Goal: Complete application form

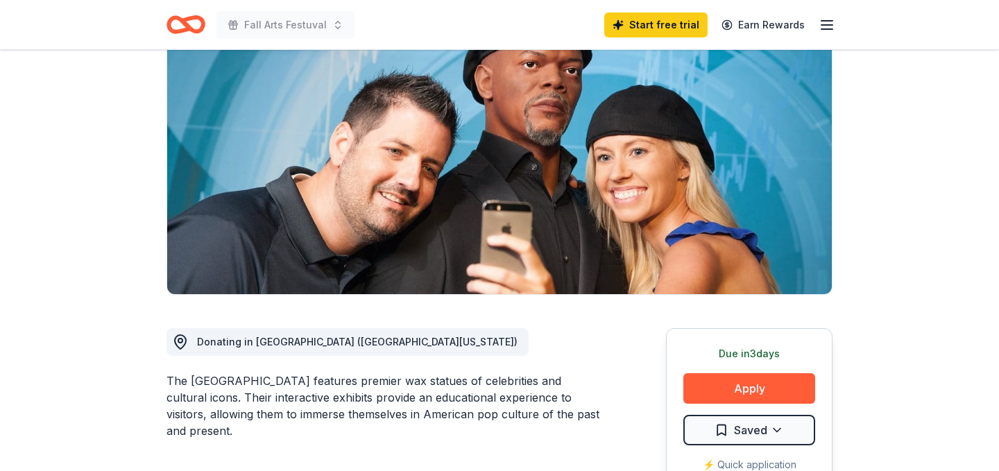
scroll to position [149, 0]
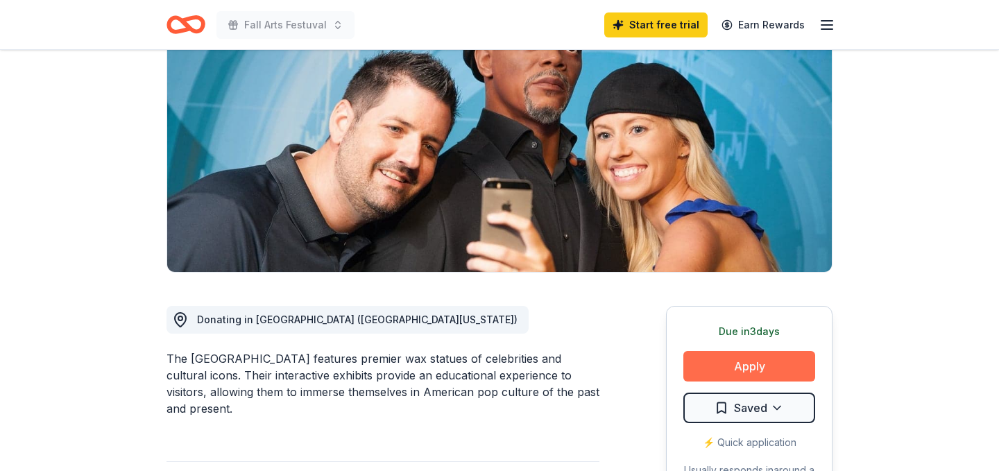
click at [759, 366] on button "Apply" at bounding box center [749, 366] width 132 height 31
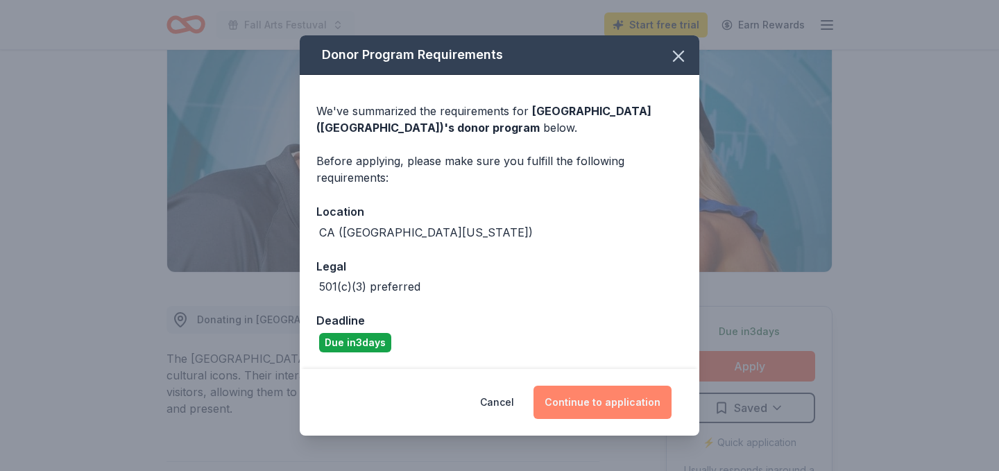
click at [590, 407] on button "Continue to application" at bounding box center [603, 402] width 138 height 33
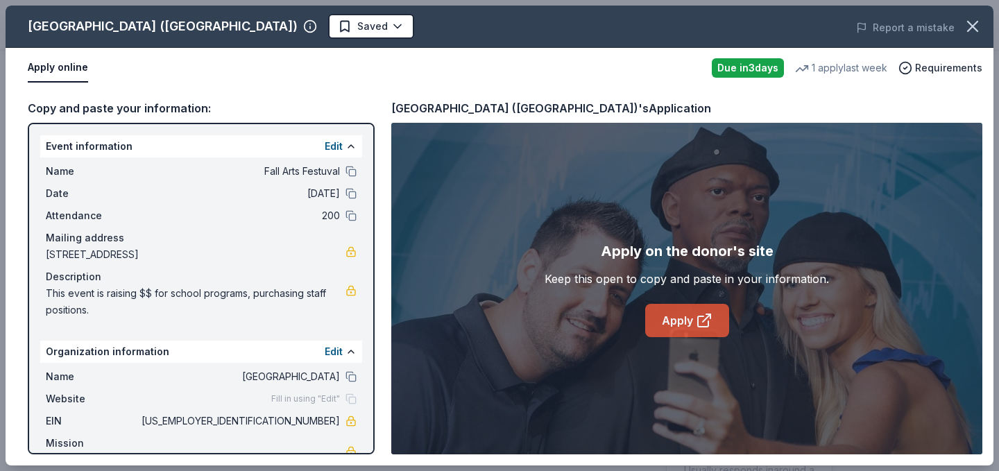
click at [664, 316] on link "Apply" at bounding box center [687, 320] width 84 height 33
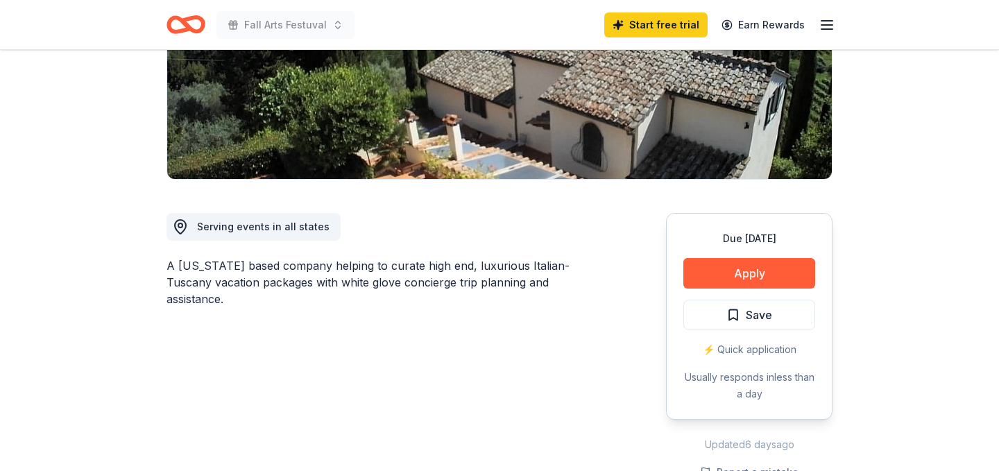
scroll to position [256, 0]
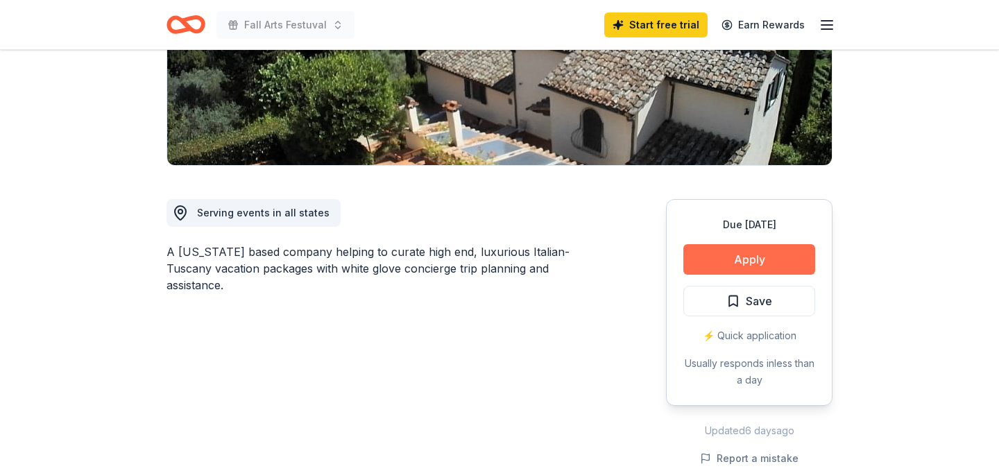
click at [725, 249] on button "Apply" at bounding box center [749, 259] width 132 height 31
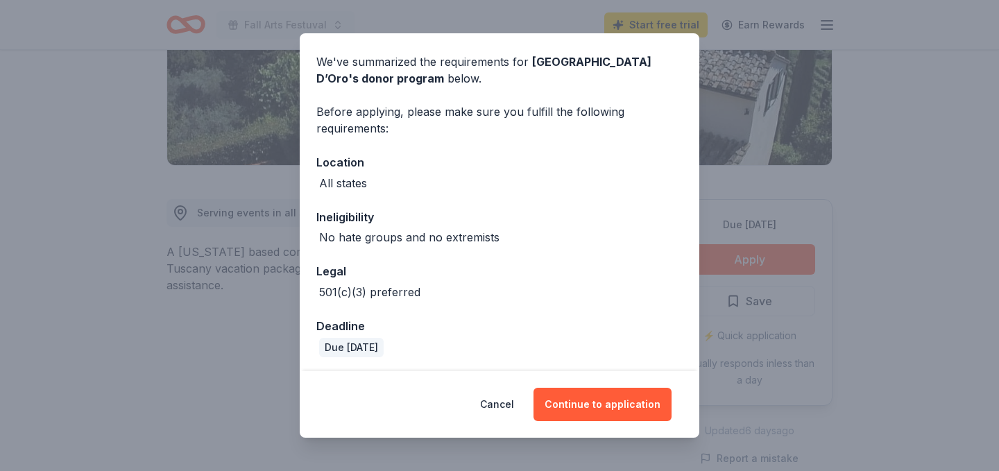
scroll to position [50, 0]
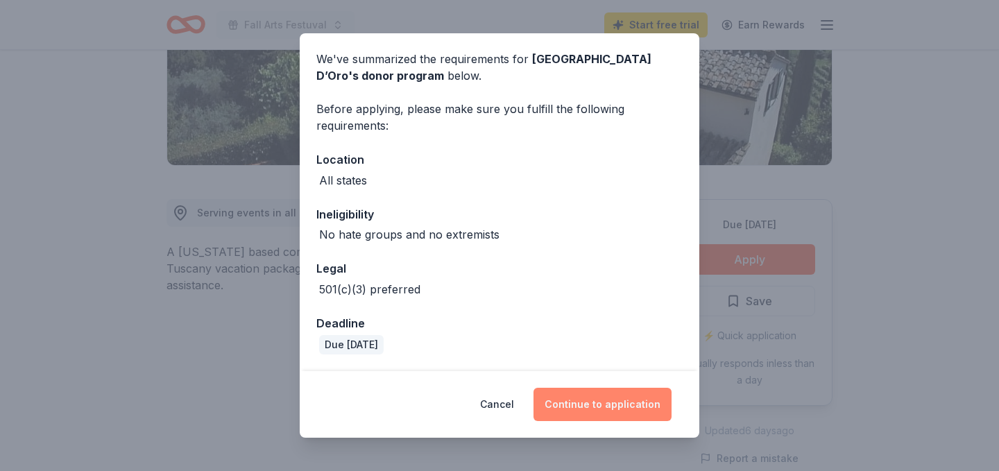
click at [590, 407] on button "Continue to application" at bounding box center [603, 404] width 138 height 33
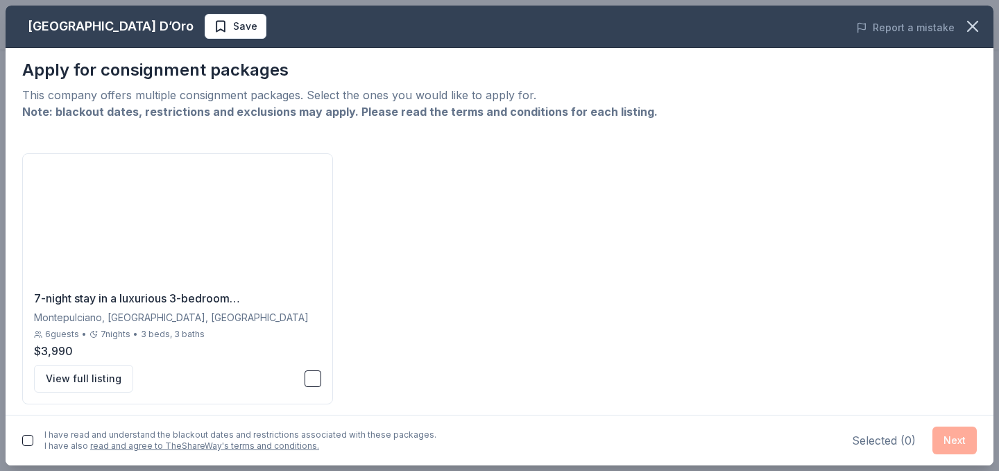
scroll to position [12, 0]
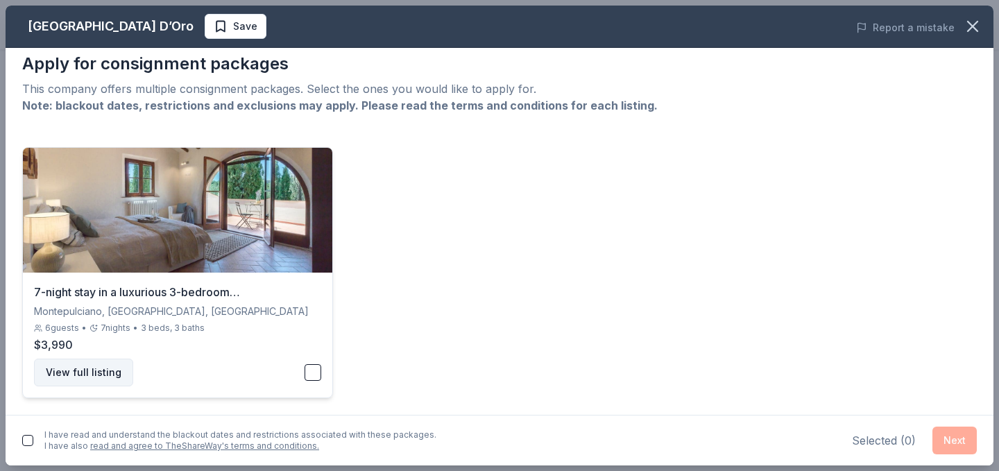
click at [100, 378] on button "View full listing" at bounding box center [83, 373] width 99 height 28
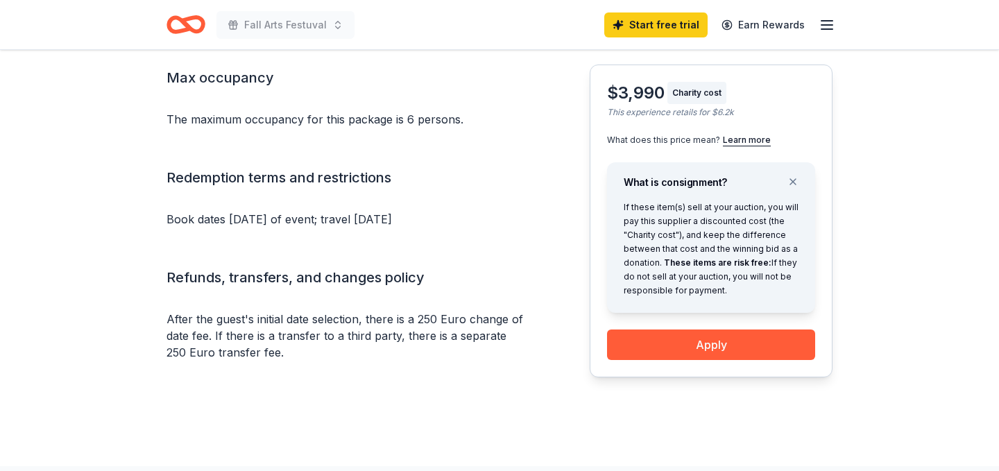
scroll to position [1446, 0]
